Goal: Task Accomplishment & Management: Complete application form

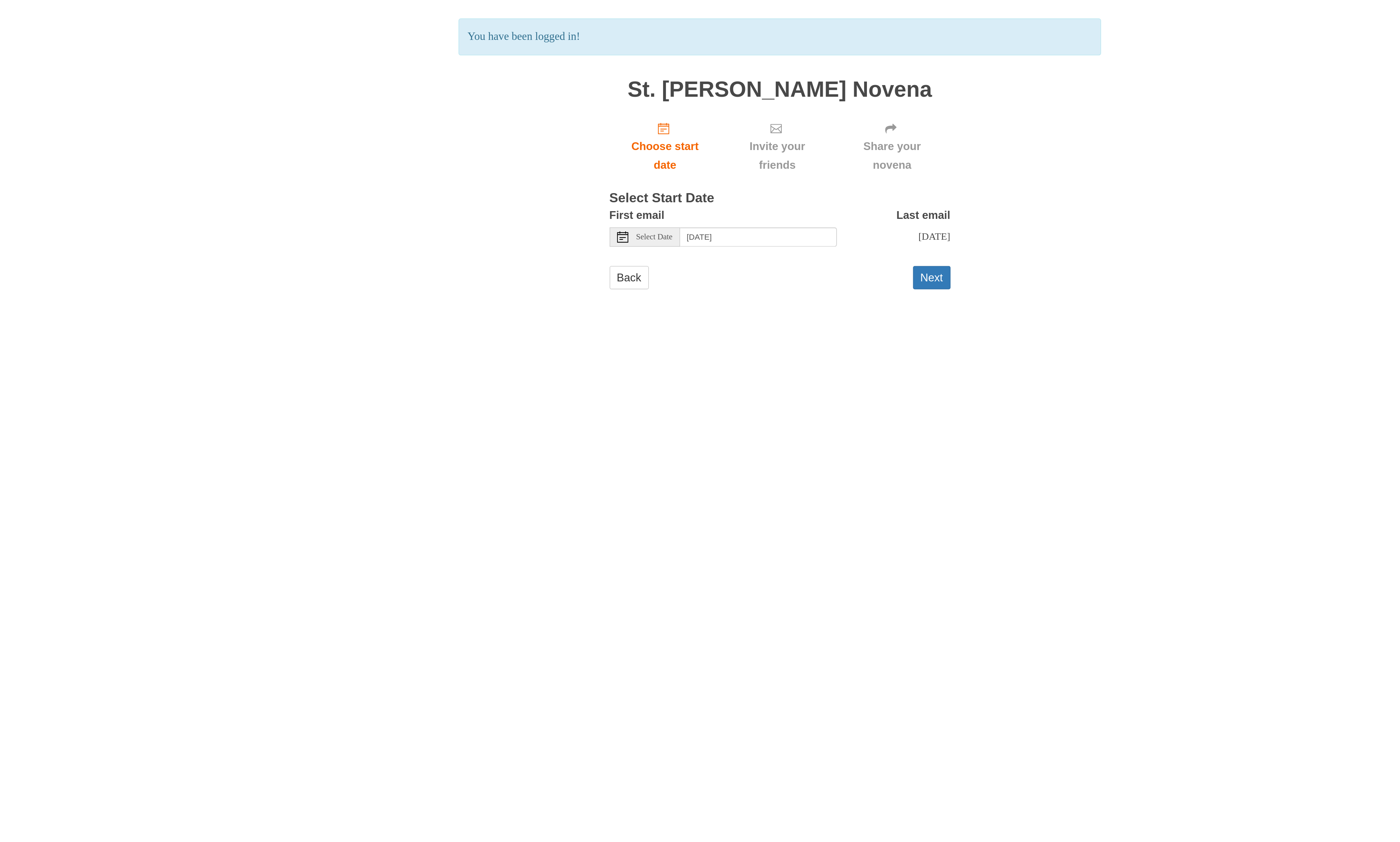
click at [622, 191] on span "Select Date" at bounding box center [622, 191] width 23 height 5
type input "[DATE]"
click at [802, 259] on button "Next" at bounding box center [795, 251] width 23 height 14
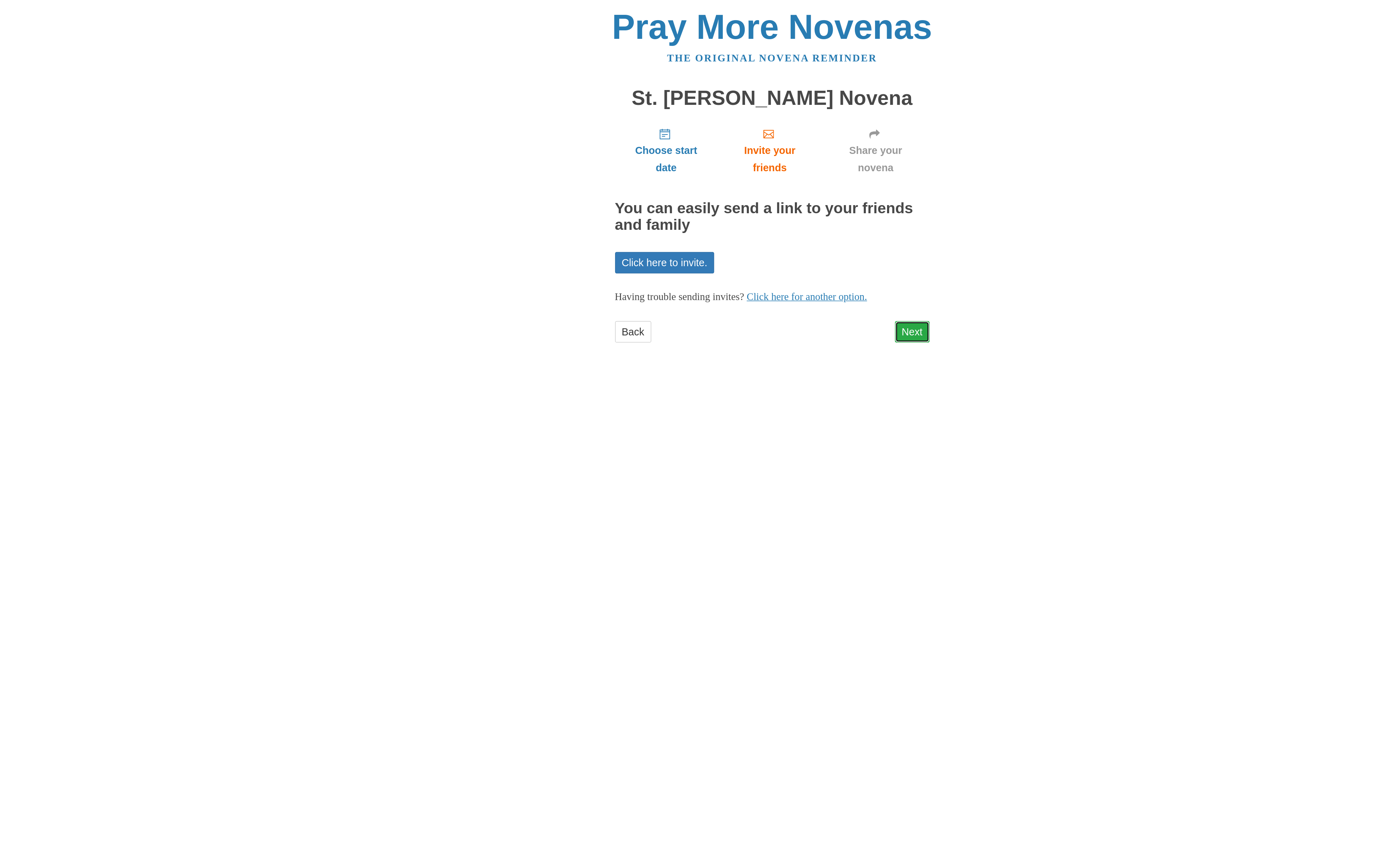
click at [797, 226] on link "Next" at bounding box center [795, 224] width 23 height 14
